Goal: Find specific page/section: Find specific page/section

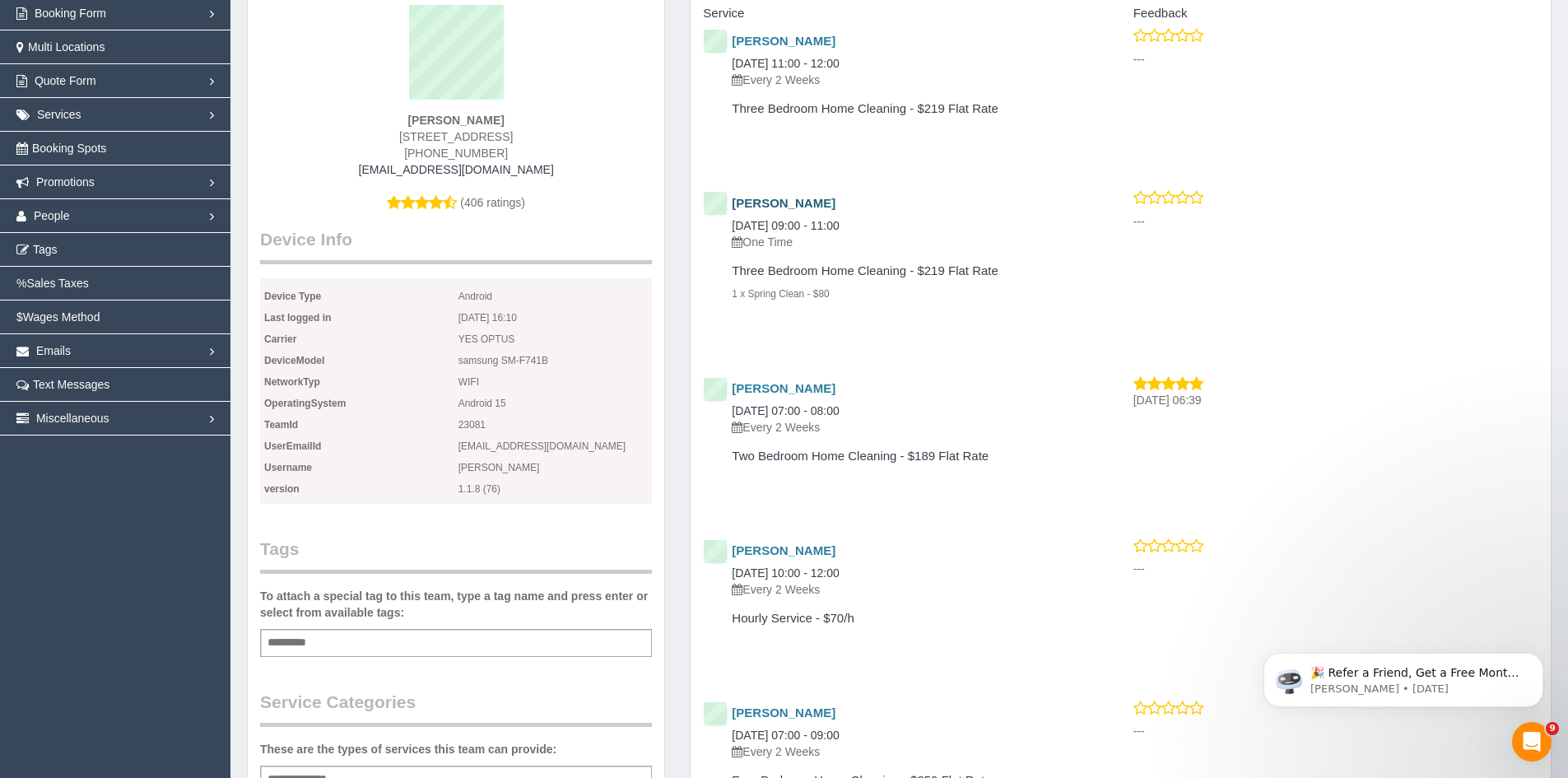
scroll to position [165, 0]
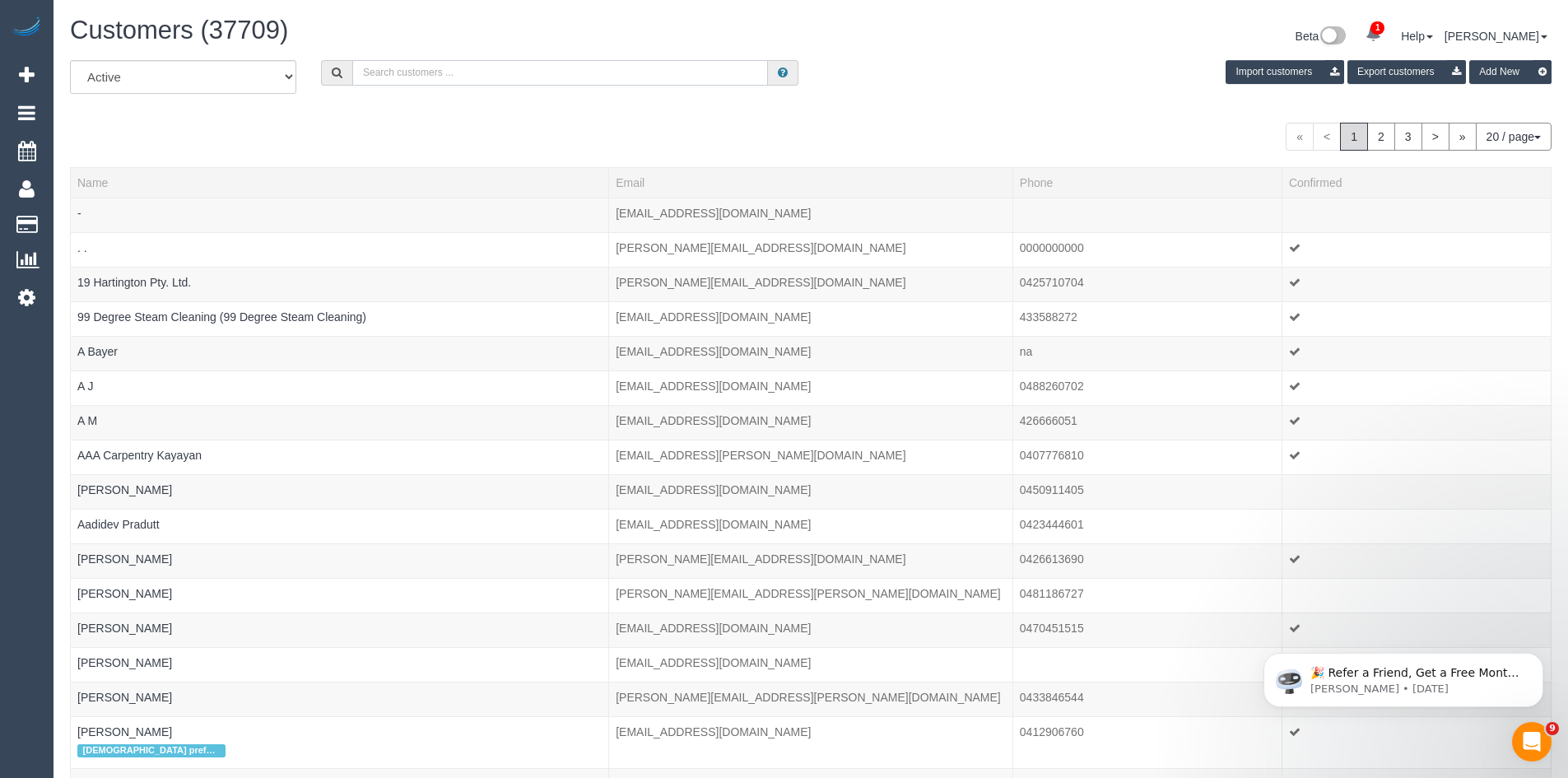
click at [371, 75] on input "text" at bounding box center [560, 73] width 416 height 25
type input "h"
type input "[PERSON_NAME] and [PERSON_NAME]"
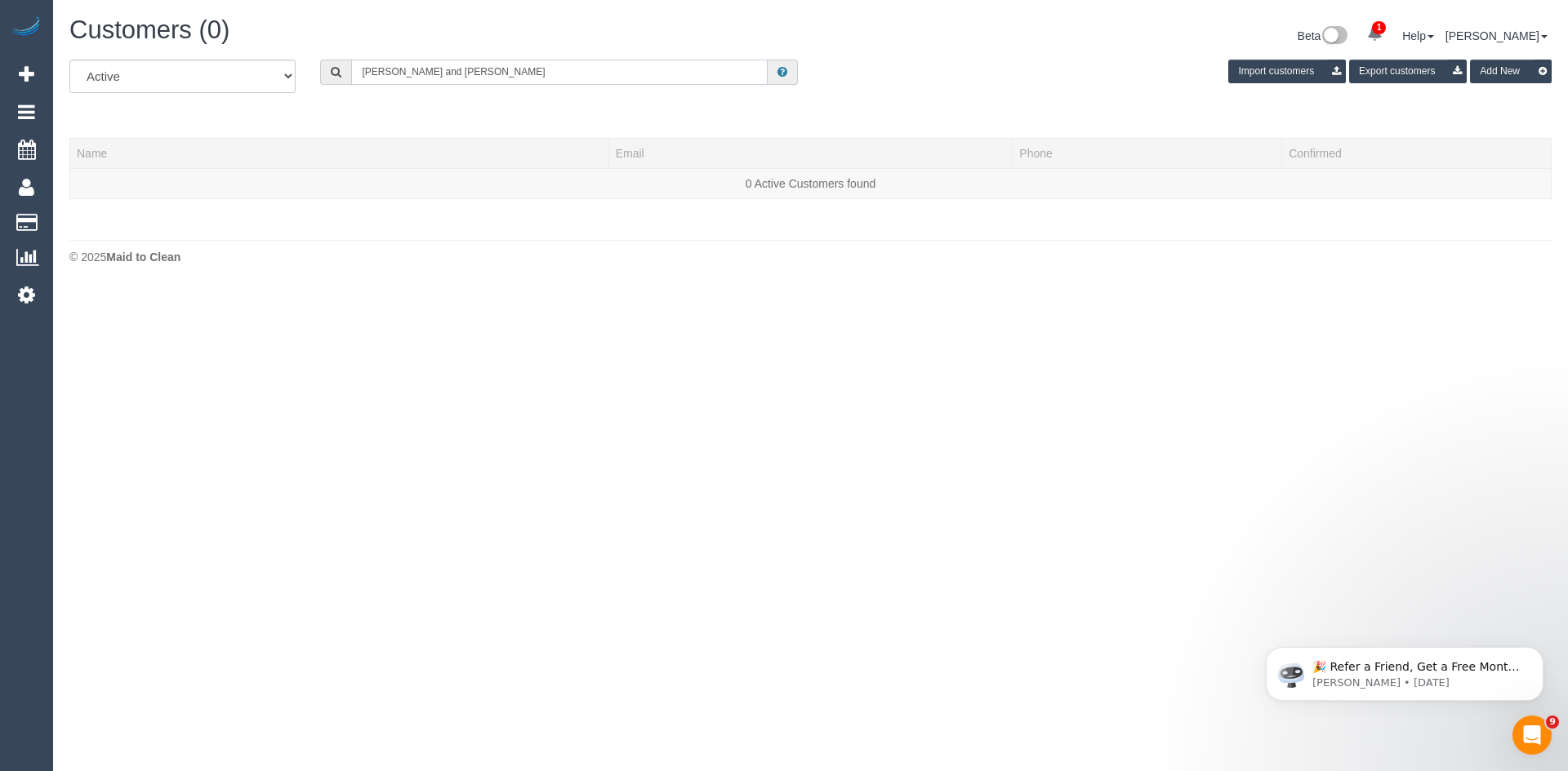
drag, startPoint x: 377, startPoint y: 71, endPoint x: 462, endPoint y: 68, distance: 85.1
click at [462, 68] on input "[PERSON_NAME] and [PERSON_NAME]" at bounding box center [559, 72] width 416 height 25
